Goal: Book appointment/travel/reservation

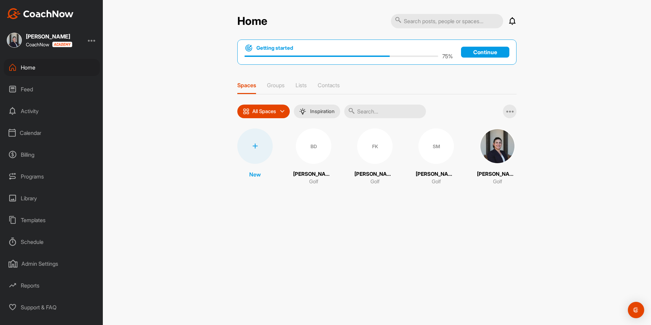
click at [42, 145] on div "Home Feed Activity Calendar Billing Programs Library Templates Schedule Admin S…" at bounding box center [51, 187] width 103 height 257
click at [42, 135] on div "Calendar" at bounding box center [52, 132] width 96 height 17
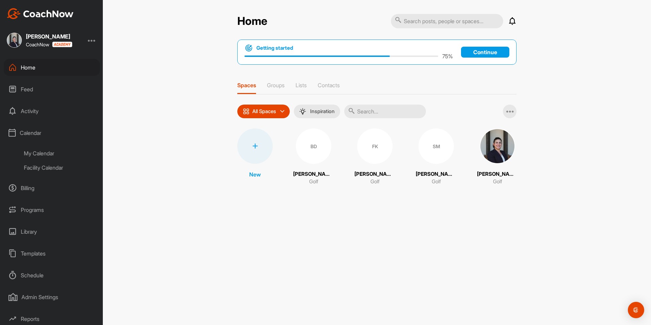
click at [44, 150] on div "My Calendar" at bounding box center [59, 153] width 81 height 14
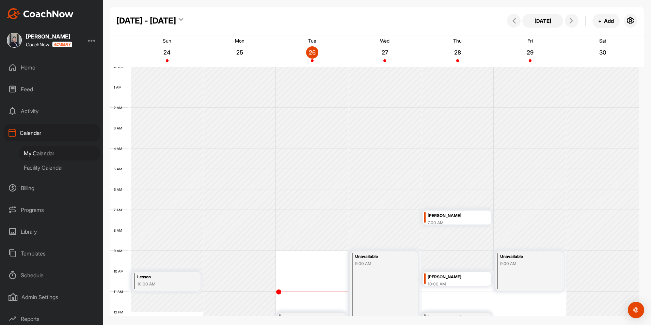
scroll to position [118, 0]
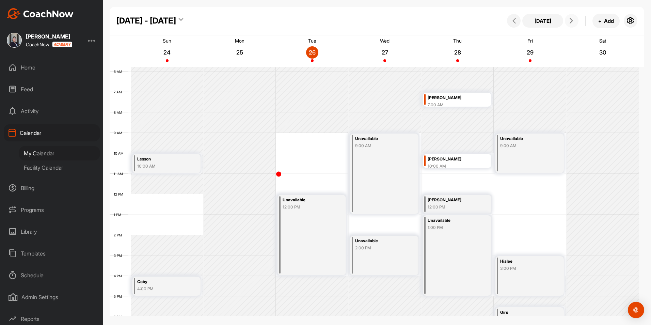
click at [572, 17] on button at bounding box center [572, 21] width 14 height 14
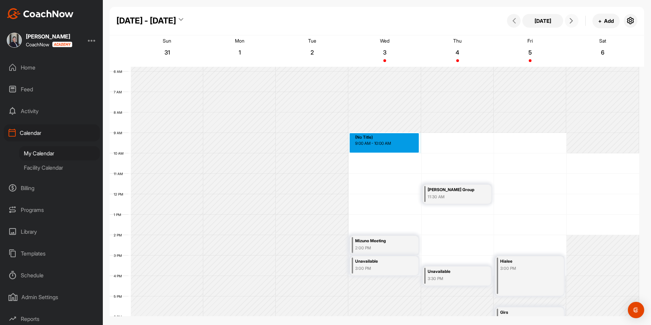
click at [403, 144] on div "12 AM 1 AM 2 AM 3 AM 4 AM 5 AM 6 AM 7 AM 8 AM 9 AM 10 AM 11 AM 12 PM 1 PM 2 PM …" at bounding box center [375, 194] width 530 height 490
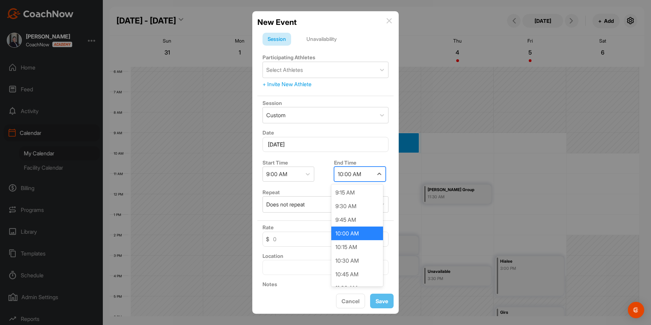
click at [360, 173] on div "10:00 AM" at bounding box center [353, 174] width 39 height 14
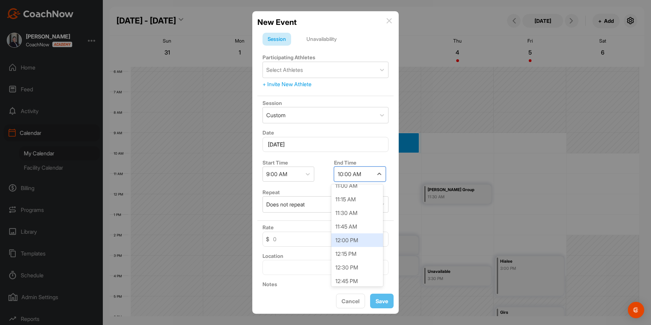
click at [356, 240] on div "12:00 PM" at bounding box center [357, 240] width 52 height 14
click at [335, 37] on div "Unavailability" at bounding box center [321, 39] width 41 height 13
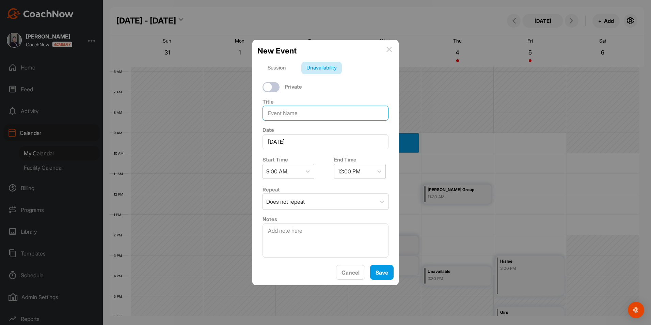
click at [315, 118] on input at bounding box center [326, 113] width 126 height 15
type input "Clinics"
click at [390, 272] on button "Save" at bounding box center [382, 272] width 24 height 15
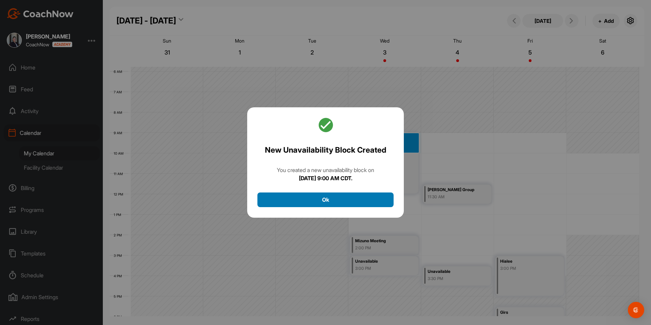
click at [350, 205] on button "Ok" at bounding box center [326, 199] width 136 height 15
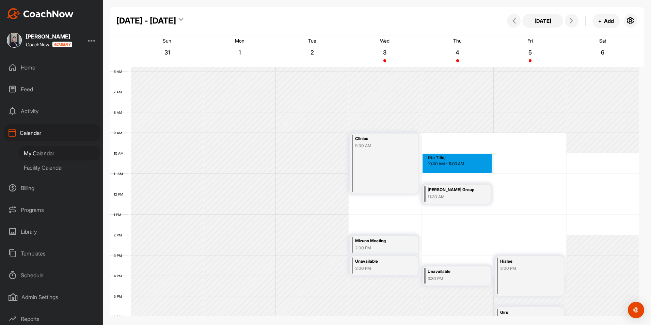
click at [456, 160] on div "12 AM 1 AM 2 AM 3 AM 4 AM 5 AM 6 AM 7 AM 8 AM 9 AM 10 AM 11 AM 12 PM 1 PM 2 PM …" at bounding box center [375, 194] width 530 height 490
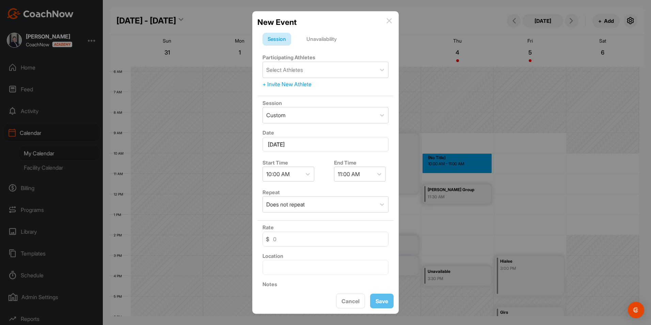
click at [327, 43] on div "Unavailability" at bounding box center [321, 39] width 41 height 13
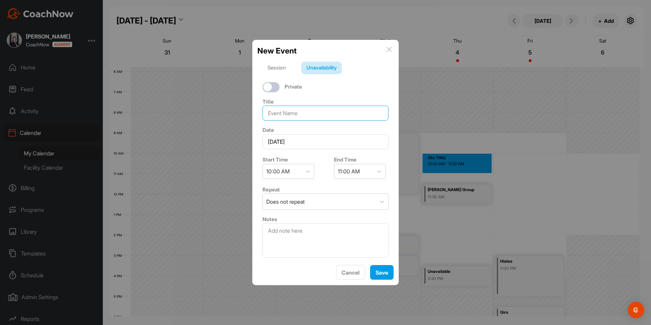
click at [322, 116] on input at bounding box center [326, 113] width 126 height 15
type input "Clinics"
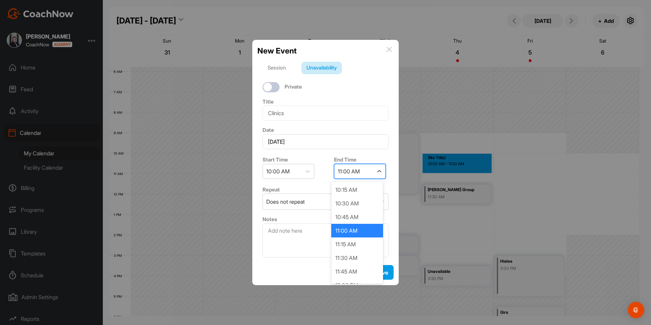
click at [353, 169] on div "11:00 AM" at bounding box center [349, 171] width 22 height 8
click at [354, 261] on div "11:30 AM" at bounding box center [357, 258] width 52 height 14
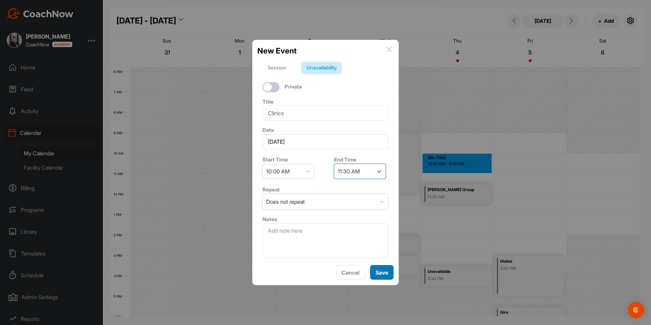
click at [381, 273] on button "Save" at bounding box center [382, 272] width 24 height 15
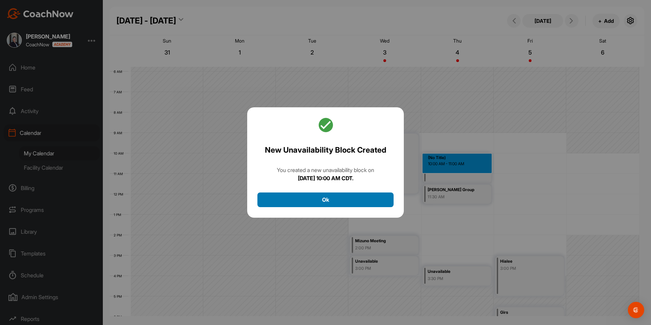
click at [342, 203] on button "Ok" at bounding box center [326, 199] width 136 height 15
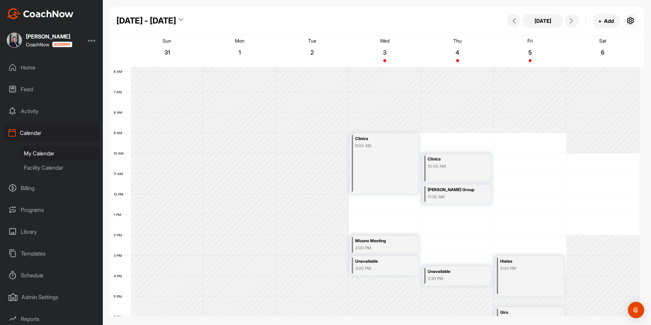
click at [519, 145] on div "12 AM 1 AM 2 AM 3 AM 4 AM 5 AM 6 AM 7 AM 8 AM 9 AM 10 AM 11 AM 12 PM 1 PM 2 PM …" at bounding box center [375, 194] width 530 height 490
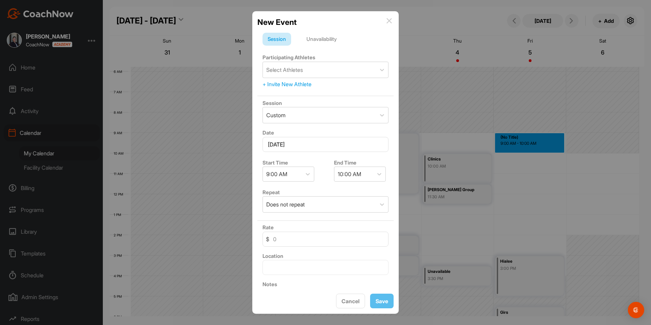
click at [319, 39] on div "Unavailability" at bounding box center [321, 39] width 41 height 13
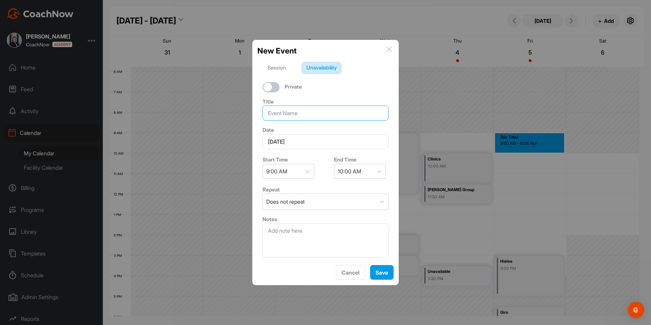
click at [303, 107] on input at bounding box center [326, 113] width 126 height 15
type input "Clinics"
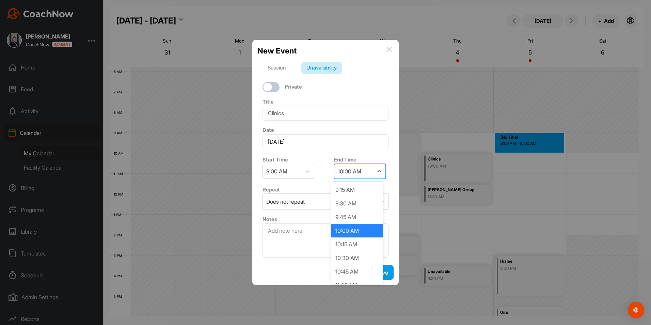
click at [356, 169] on div "10:00 AM" at bounding box center [350, 171] width 24 height 8
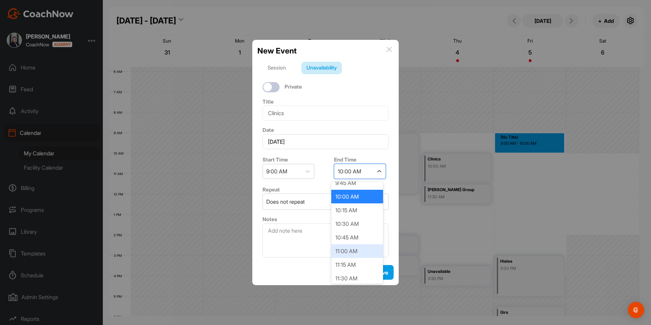
click at [356, 254] on div "11:00 AM" at bounding box center [357, 251] width 52 height 14
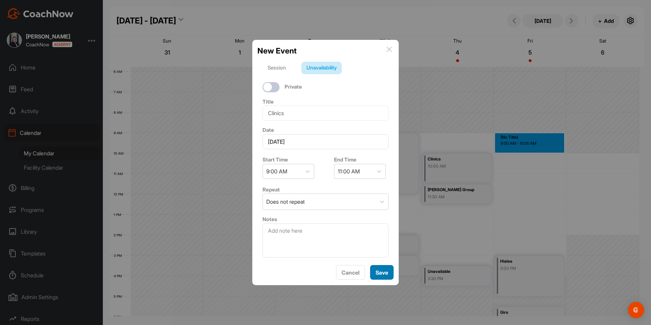
click at [385, 272] on button "Save" at bounding box center [382, 272] width 24 height 15
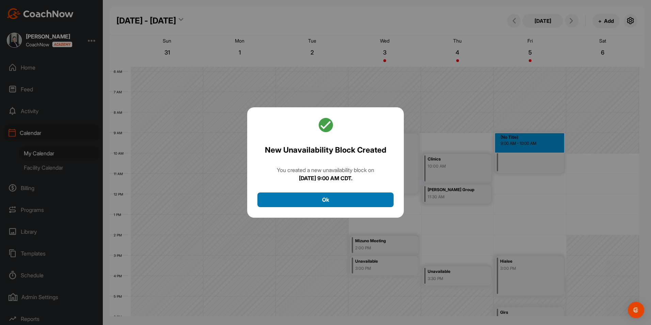
click at [311, 198] on button "Ok" at bounding box center [326, 199] width 136 height 15
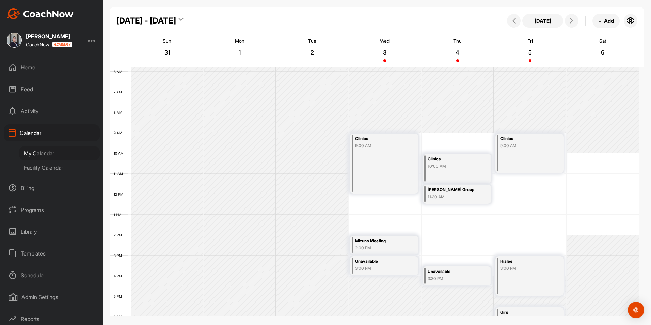
click at [33, 66] on div "Home" at bounding box center [52, 67] width 96 height 17
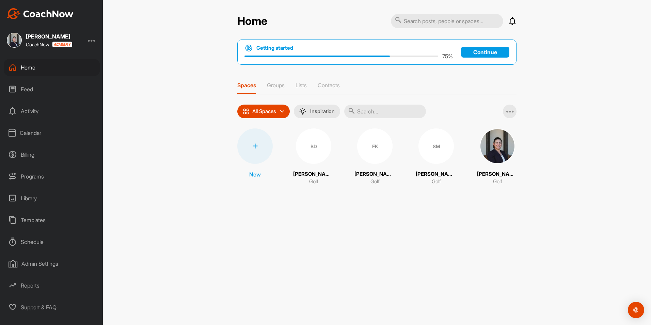
click at [27, 69] on div "Home" at bounding box center [52, 67] width 96 height 17
